Goal: Navigation & Orientation: Find specific page/section

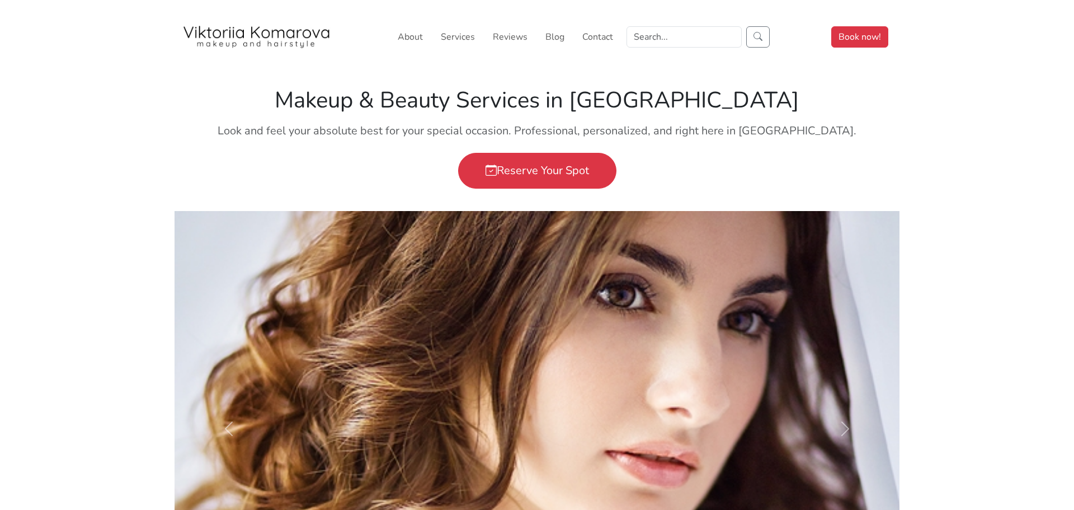
drag, startPoint x: 335, startPoint y: 98, endPoint x: 743, endPoint y: 99, distance: 407.3
click at [743, 99] on h1 "Makeup & Beauty Services in [GEOGRAPHIC_DATA]" at bounding box center [537, 100] width 712 height 27
copy h1 "Makeup & Beauty Services in [GEOGRAPHIC_DATA]"
click at [462, 39] on link "Services" at bounding box center [457, 37] width 43 height 22
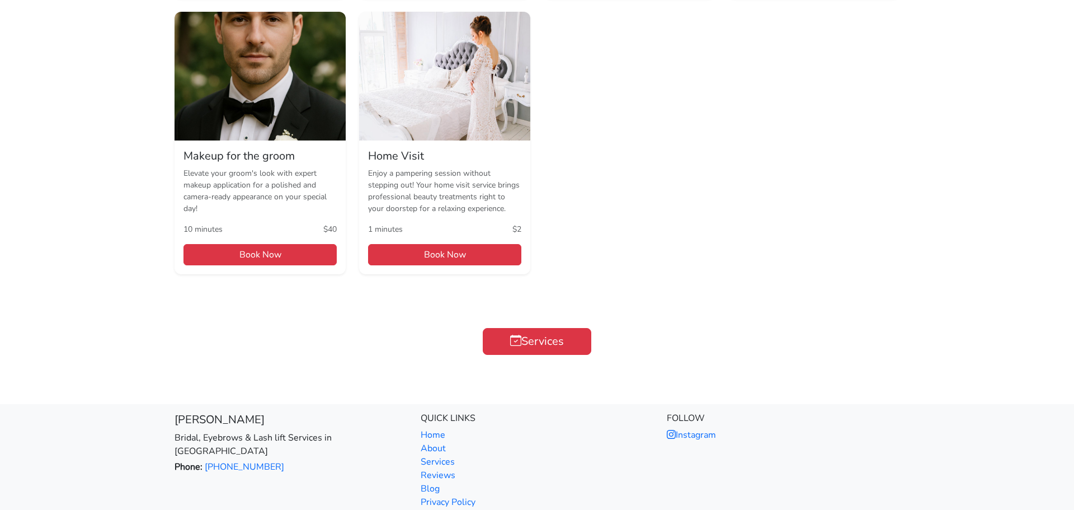
scroll to position [1026, 0]
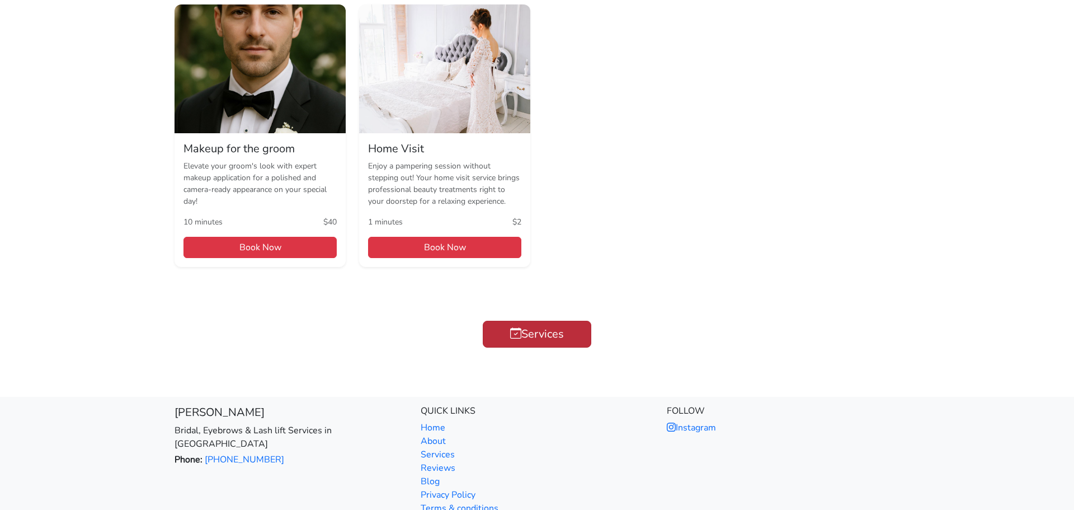
click at [529, 327] on link "Services" at bounding box center [537, 334] width 109 height 27
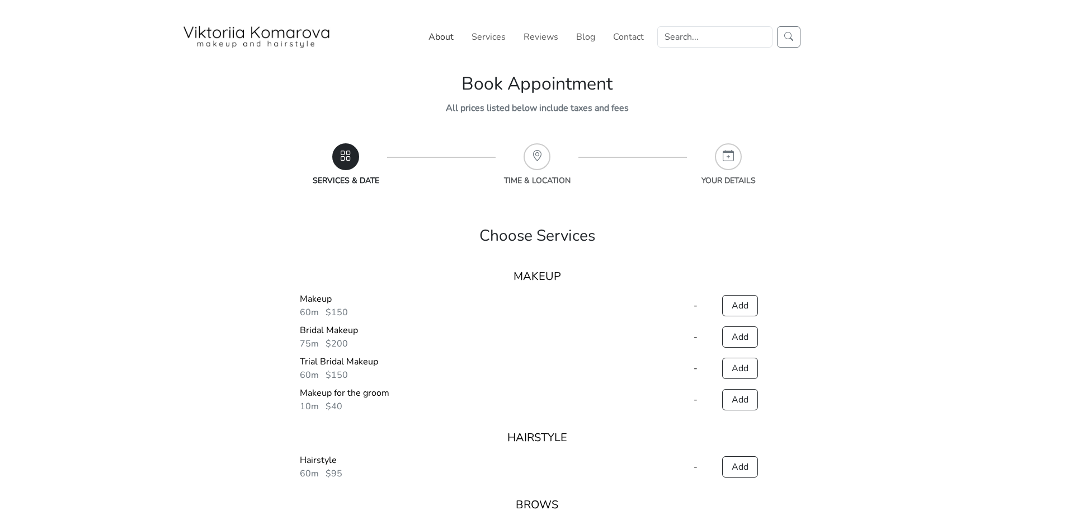
click at [436, 37] on link "About" at bounding box center [441, 37] width 34 height 22
